Goal: Information Seeking & Learning: Learn about a topic

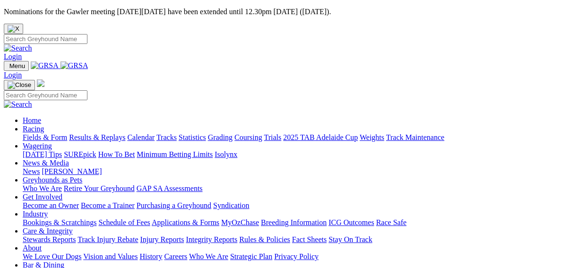
click at [27, 133] on link "Fields & Form" at bounding box center [45, 137] width 44 height 8
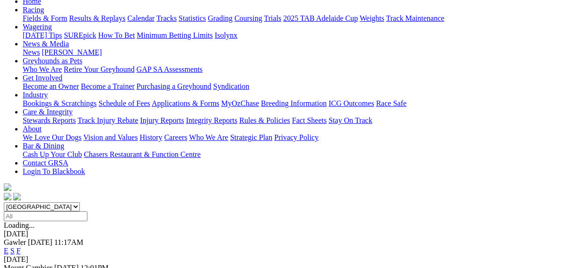
scroll to position [265, 0]
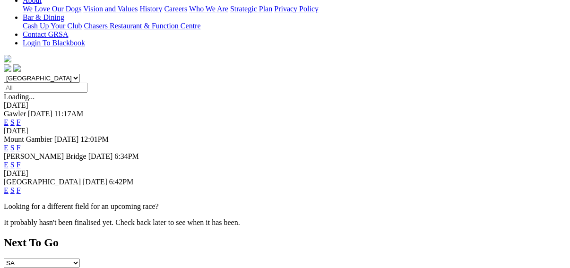
click at [21, 161] on link "F" at bounding box center [19, 165] width 4 height 8
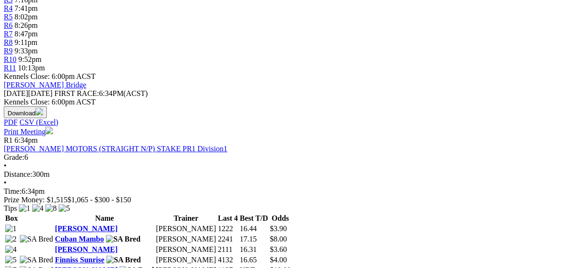
scroll to position [378, 0]
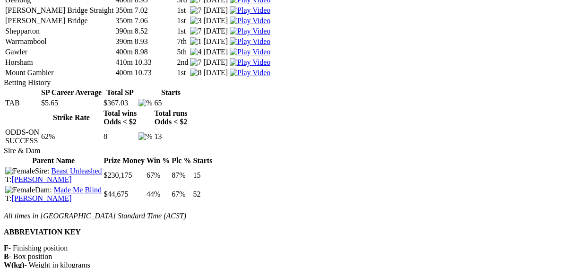
scroll to position [1741, 0]
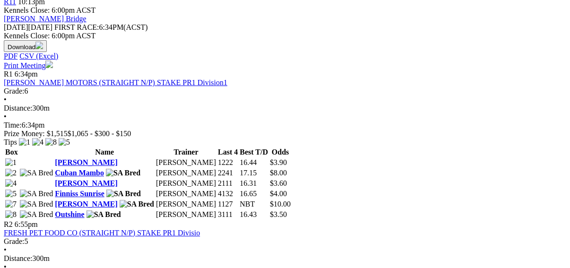
scroll to position [454, 0]
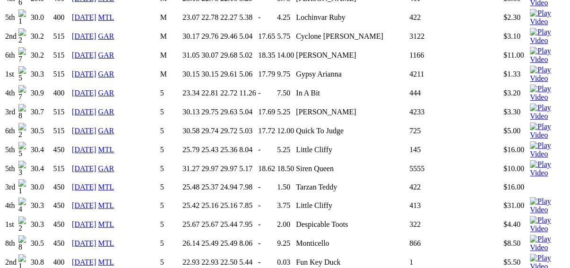
scroll to position [832, 0]
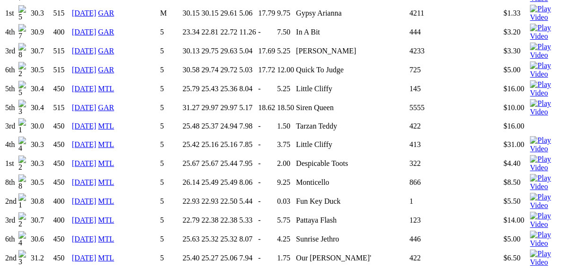
scroll to position [908, 0]
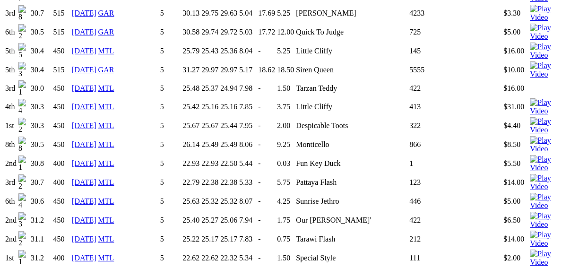
scroll to position [946, 0]
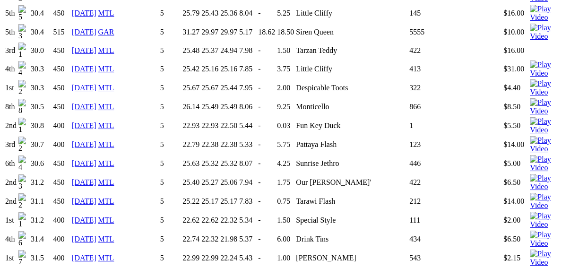
scroll to position [984, 0]
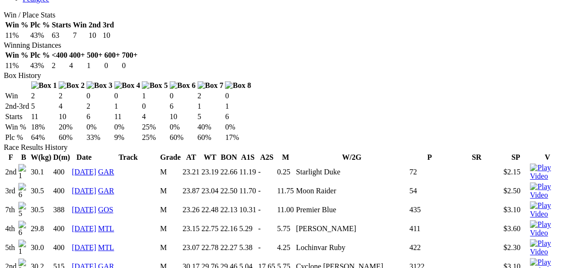
scroll to position [605, 0]
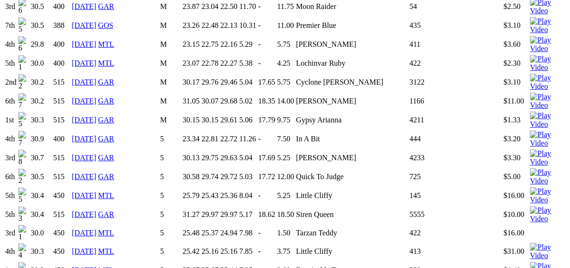
scroll to position [757, 0]
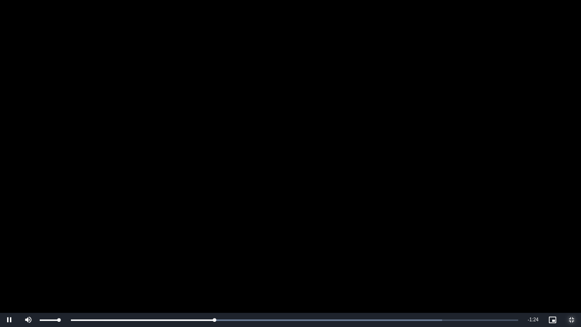
click at [62, 268] on div "Mute 100%" at bounding box center [42, 320] width 47 height 14
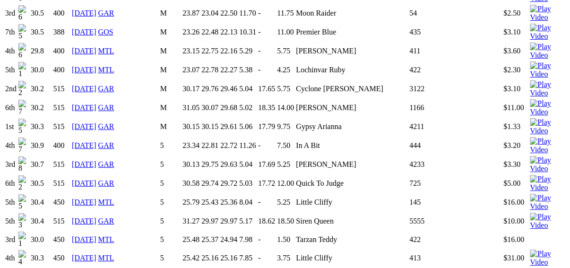
scroll to position [719, 0]
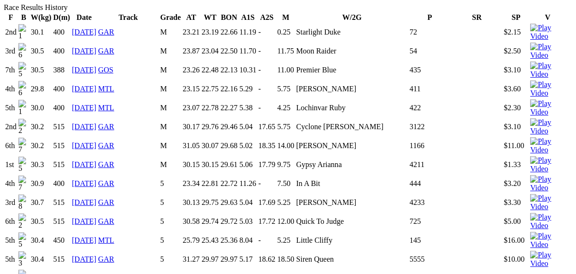
drag, startPoint x: 385, startPoint y: 187, endPoint x: 387, endPoint y: 218, distance: 30.4
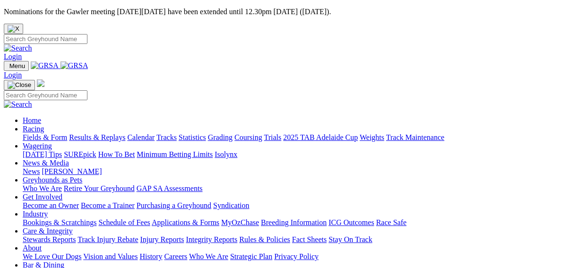
click at [29, 133] on link "Fields & Form" at bounding box center [45, 137] width 44 height 8
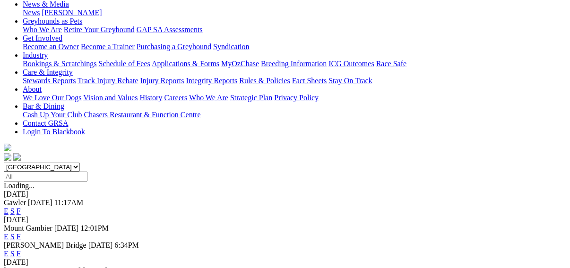
scroll to position [189, 0]
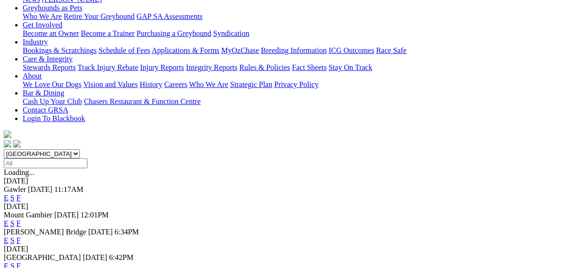
click at [9, 262] on link "E" at bounding box center [6, 266] width 5 height 8
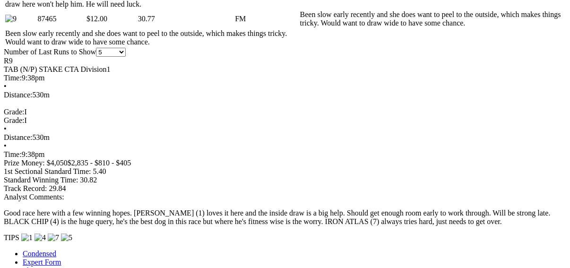
scroll to position [795, 0]
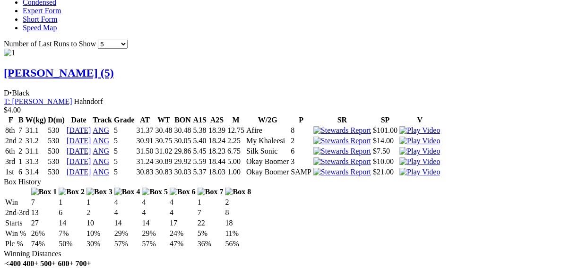
scroll to position [1059, 0]
